Goal: Navigation & Orientation: Understand site structure

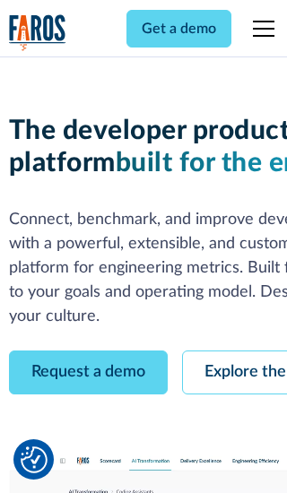
scroll to position [102, 0]
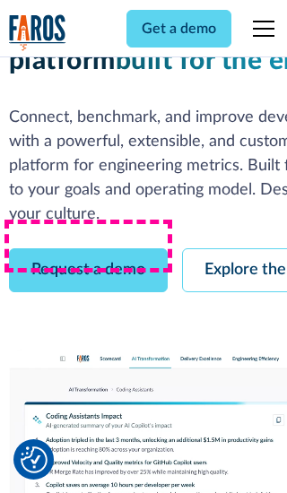
click at [88, 248] on link "Request a demo" at bounding box center [88, 270] width 159 height 44
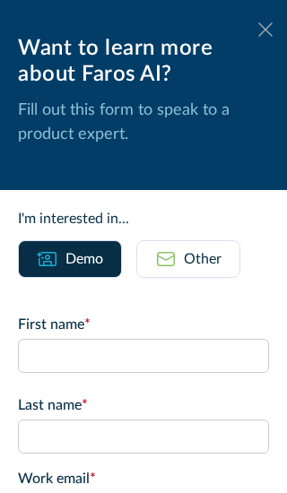
click at [266, 30] on icon at bounding box center [265, 28] width 14 height 13
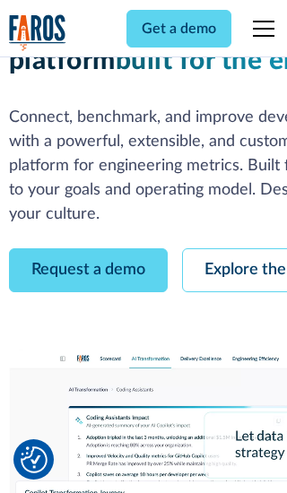
click at [234, 248] on link "Explore the platform" at bounding box center [277, 270] width 191 height 44
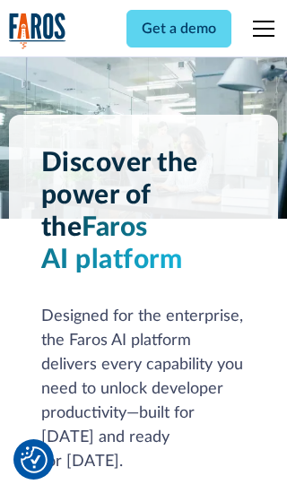
scroll to position [13474, 0]
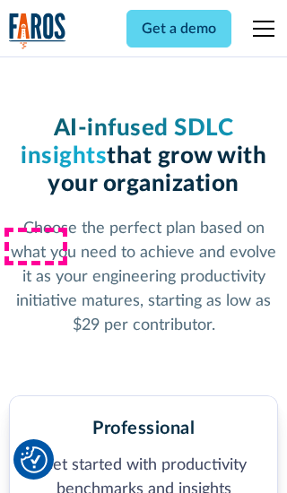
scroll to position [2780, 0]
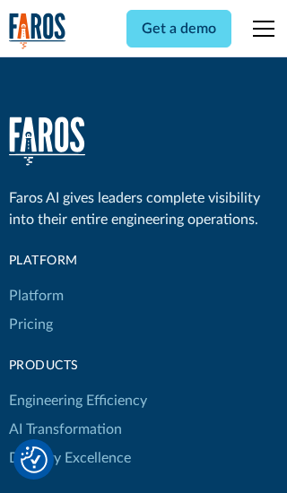
click at [35, 282] on link "Platform" at bounding box center [36, 296] width 55 height 29
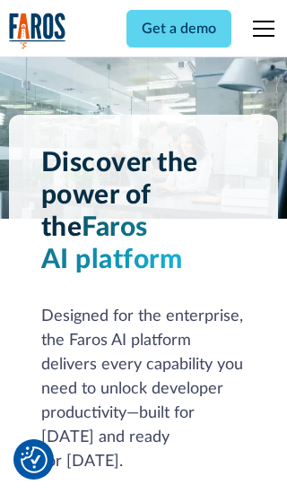
scroll to position [14050, 0]
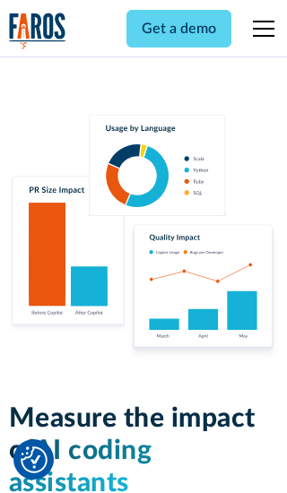
scroll to position [11089, 0]
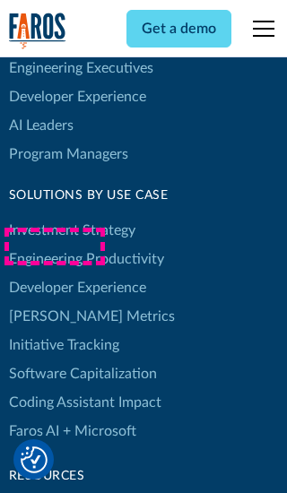
click at [54, 302] on link "[PERSON_NAME] Metrics" at bounding box center [92, 316] width 166 height 29
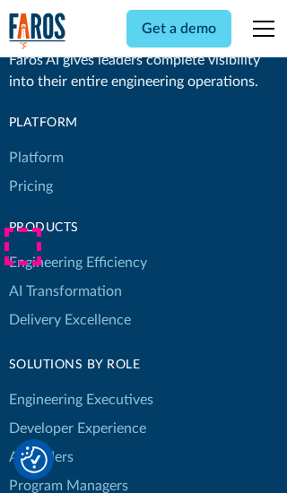
scroll to position [7854, 0]
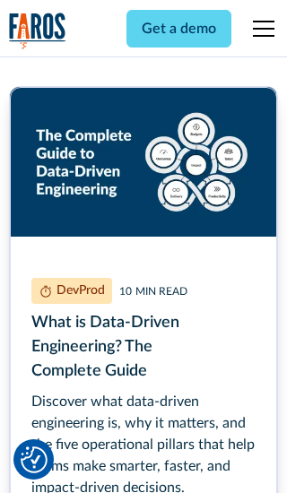
scroll to position [8092, 0]
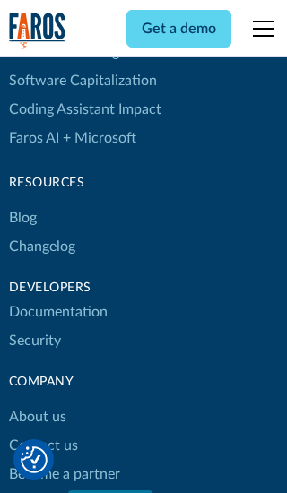
click at [41, 247] on link "Changelog" at bounding box center [42, 246] width 66 height 29
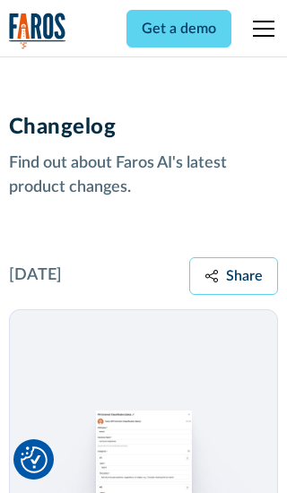
scroll to position [21666, 0]
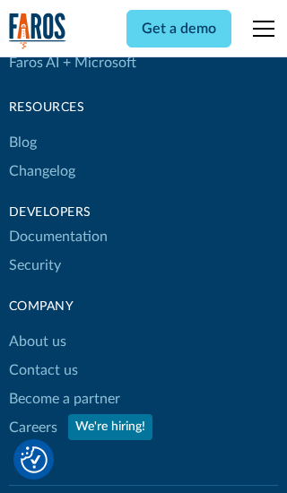
click at [37, 327] on link "About us" at bounding box center [37, 341] width 57 height 29
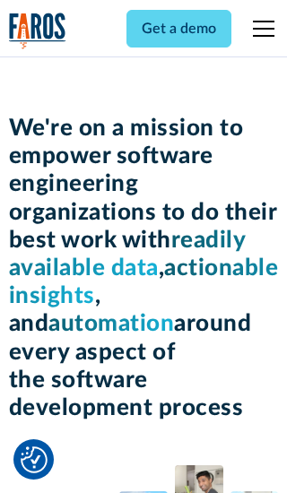
scroll to position [6186, 0]
